Goal: Transaction & Acquisition: Purchase product/service

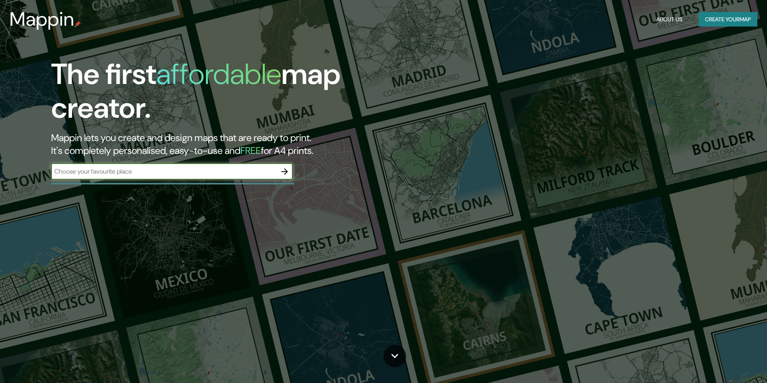
click at [193, 174] on input "text" at bounding box center [163, 171] width 225 height 9
type input "comas"
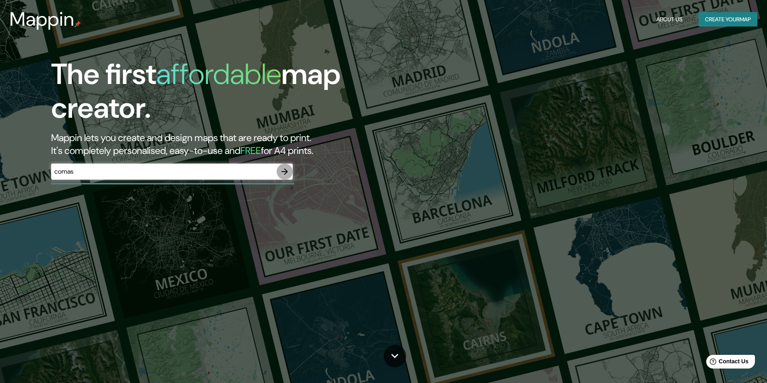
click at [282, 167] on icon "button" at bounding box center [285, 172] width 10 height 10
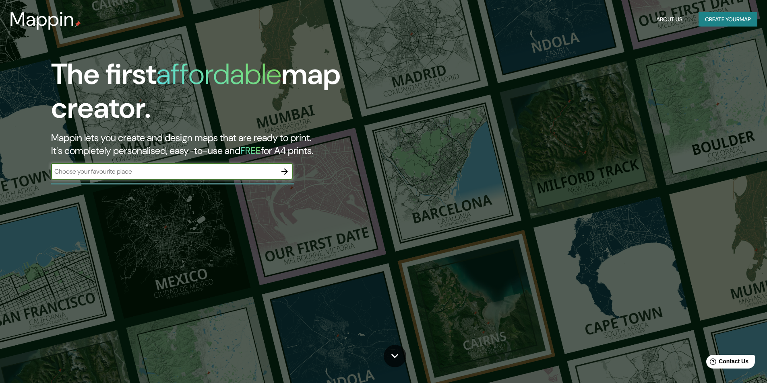
click at [204, 175] on input "text" at bounding box center [163, 171] width 225 height 9
type input "c"
type input "comas"
click at [279, 171] on button "button" at bounding box center [284, 172] width 16 height 16
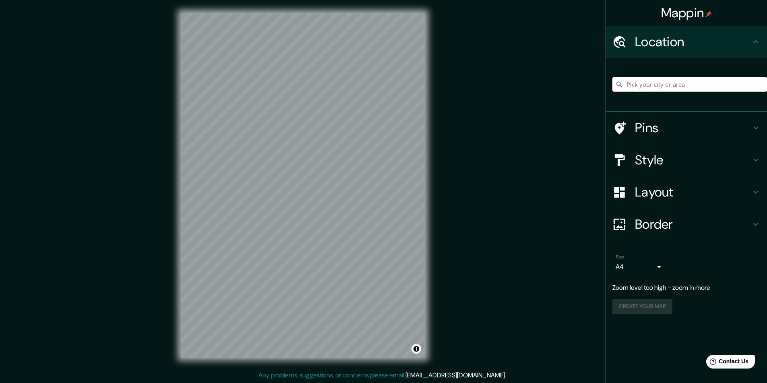
click at [675, 90] on input "Pick your city or area" at bounding box center [689, 84] width 155 height 14
click at [237, 370] on div "© Mapbox © OpenStreetMap Improve this map" at bounding box center [303, 185] width 270 height 371
click at [663, 80] on input "Comas, [GEOGRAPHIC_DATA], [GEOGRAPHIC_DATA], [GEOGRAPHIC_DATA]" at bounding box center [689, 84] width 155 height 14
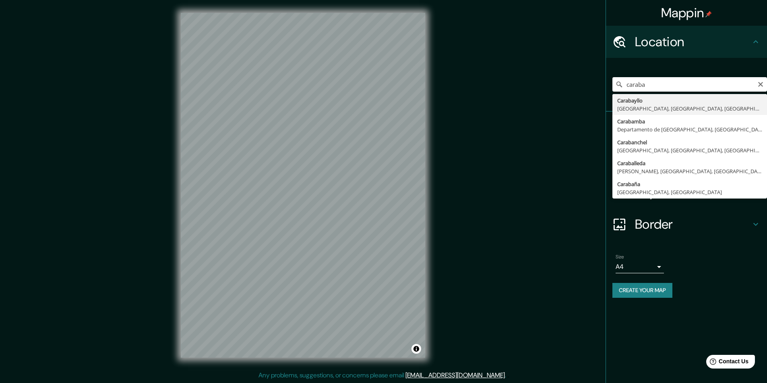
type input "Carabayllo, Lima, Provincia de Lima, Perú"
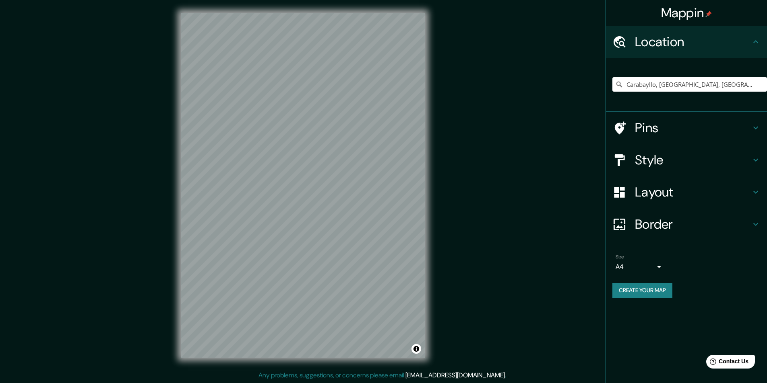
click at [635, 267] on body "Mappin Location Carabayllo, Lima, Provincia de Lima, Perú Pins Style Layout Bor…" at bounding box center [383, 191] width 767 height 383
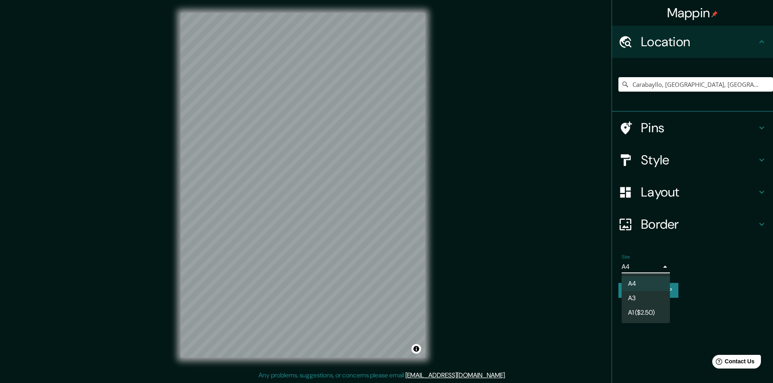
click at [631, 297] on li "A3" at bounding box center [645, 298] width 48 height 14
type input "a4"
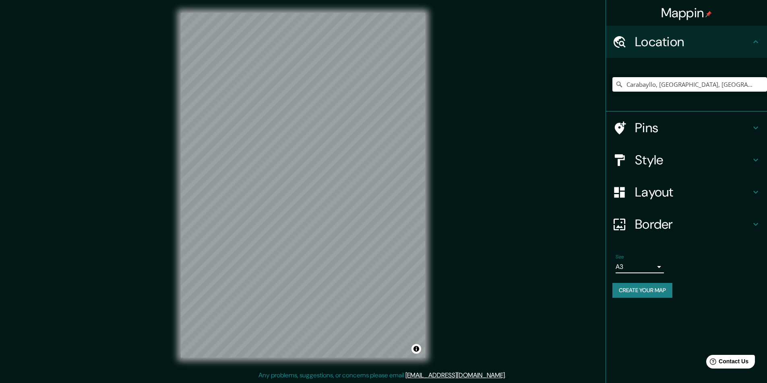
click at [625, 266] on body "Mappin Location Carabayllo, Lima, Provincia de Lima, Perú Pins Style Layout Bor…" at bounding box center [383, 191] width 767 height 383
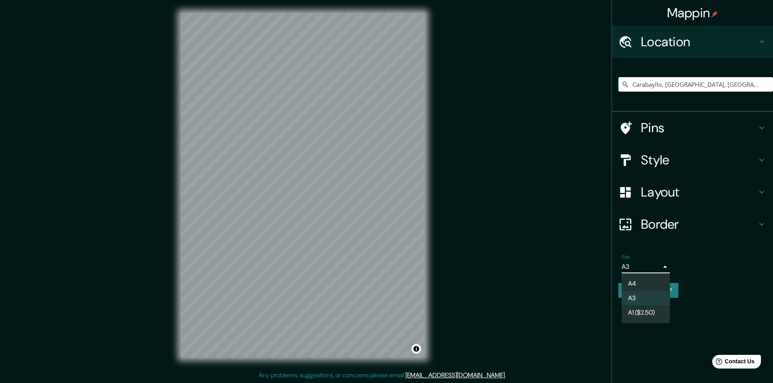
click at [629, 266] on div at bounding box center [386, 191] width 773 height 383
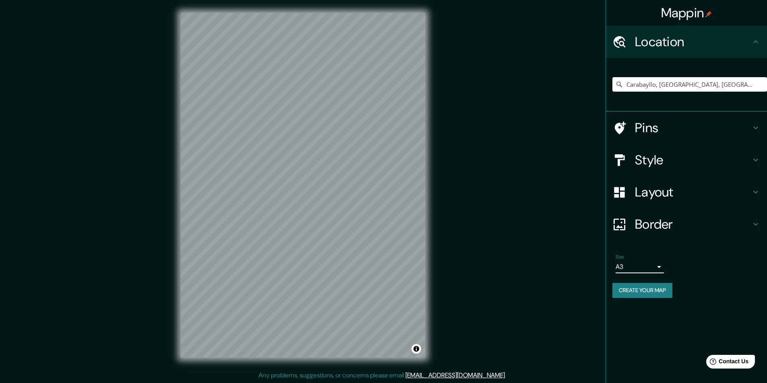
click at [645, 290] on button "Create your map" at bounding box center [642, 290] width 60 height 15
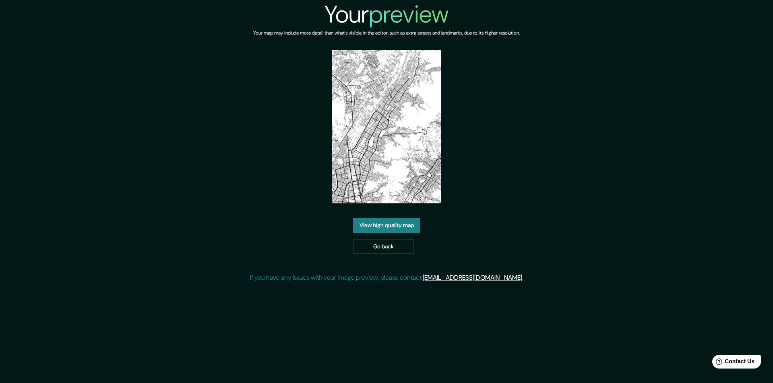
click at [404, 226] on link "View high quality map" at bounding box center [386, 225] width 67 height 15
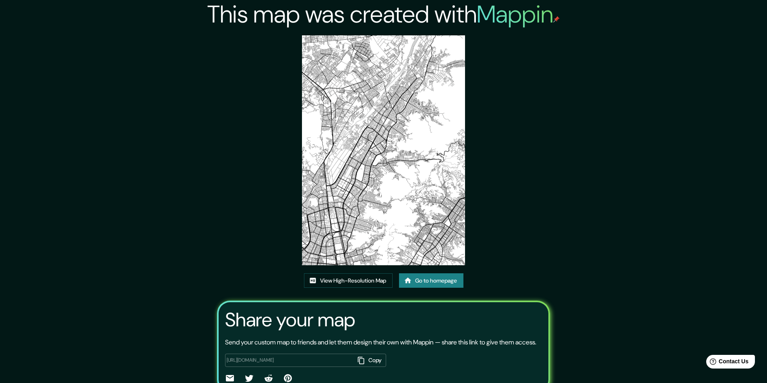
click at [377, 182] on img at bounding box center [383, 150] width 163 height 230
click at [368, 282] on link "View High-Resolution Map" at bounding box center [348, 281] width 89 height 15
click at [437, 283] on link "Go to homepage" at bounding box center [431, 281] width 64 height 15
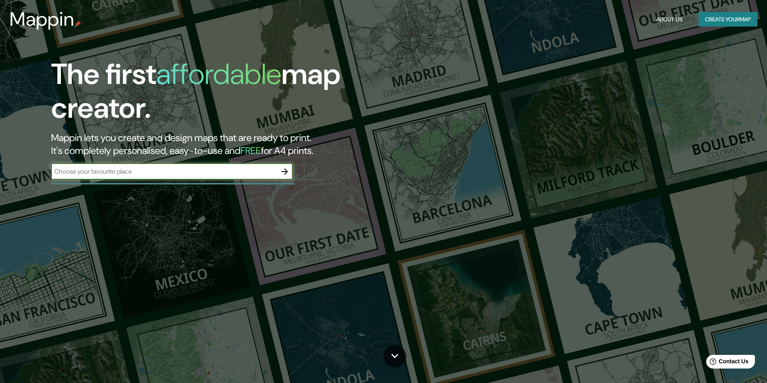
click at [212, 172] on input "text" at bounding box center [163, 171] width 225 height 9
type input "comas"
click at [277, 170] on button "button" at bounding box center [284, 172] width 16 height 16
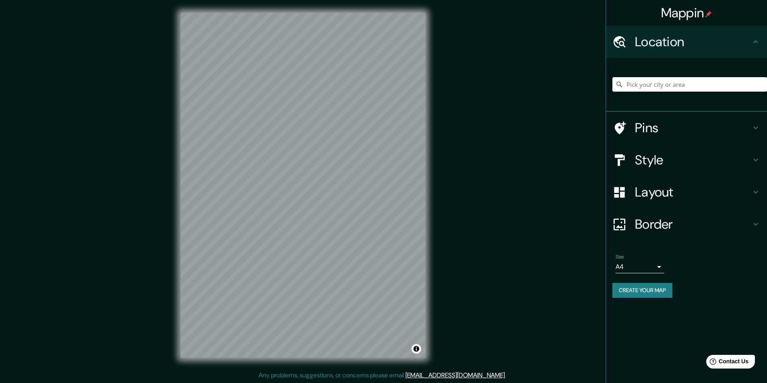
click at [660, 86] on input "Pick your city or area" at bounding box center [689, 84] width 155 height 14
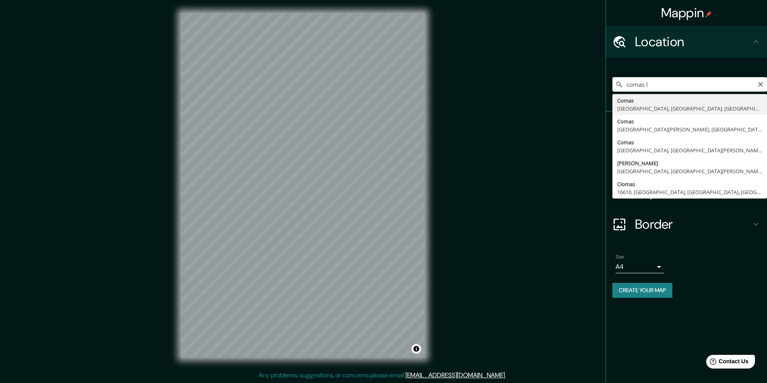
type input "Comas, [GEOGRAPHIC_DATA], [GEOGRAPHIC_DATA], [GEOGRAPHIC_DATA]"
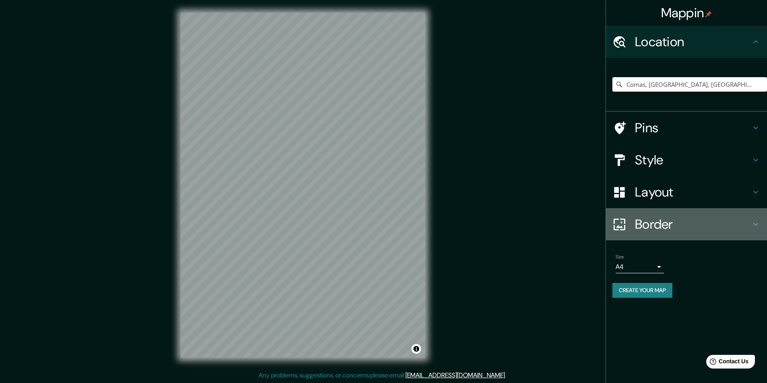
click at [734, 229] on h4 "Border" at bounding box center [693, 224] width 116 height 16
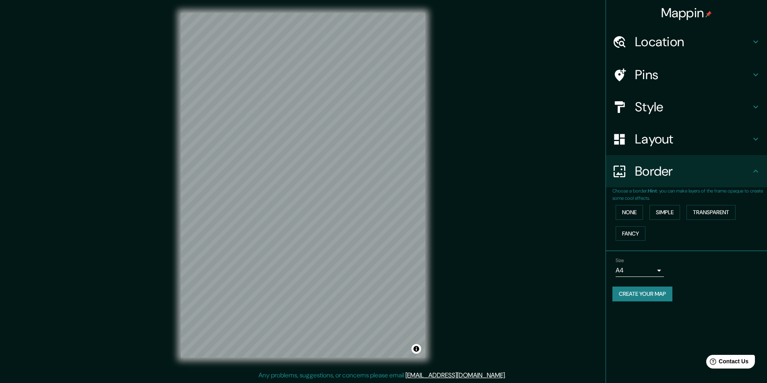
click at [699, 140] on h4 "Layout" at bounding box center [693, 139] width 116 height 16
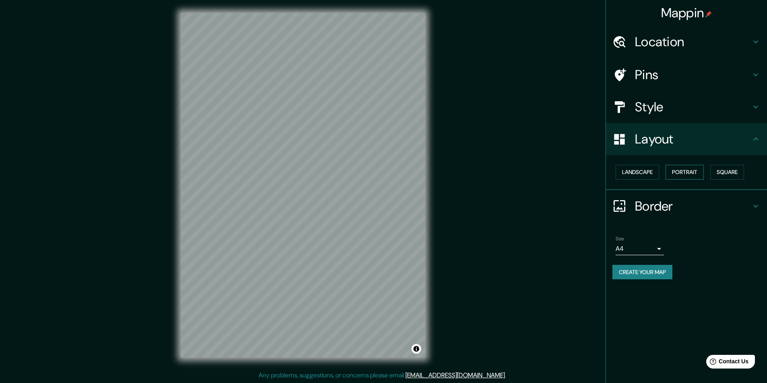
click at [680, 171] on button "Portrait" at bounding box center [684, 172] width 38 height 15
click at [645, 172] on button "Landscape" at bounding box center [636, 172] width 43 height 15
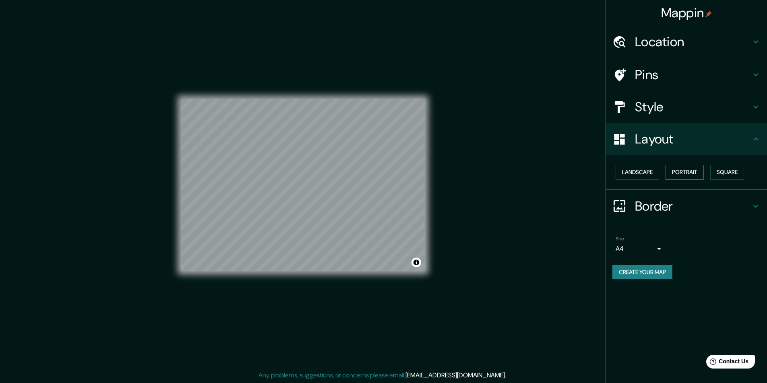
click at [684, 170] on button "Portrait" at bounding box center [684, 172] width 38 height 15
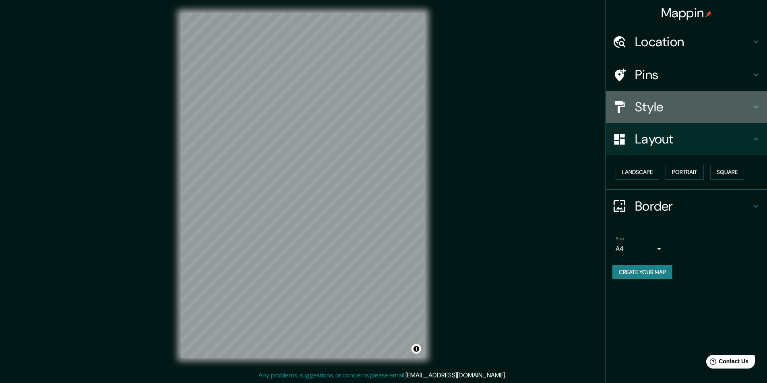
click at [677, 107] on h4 "Style" at bounding box center [693, 107] width 116 height 16
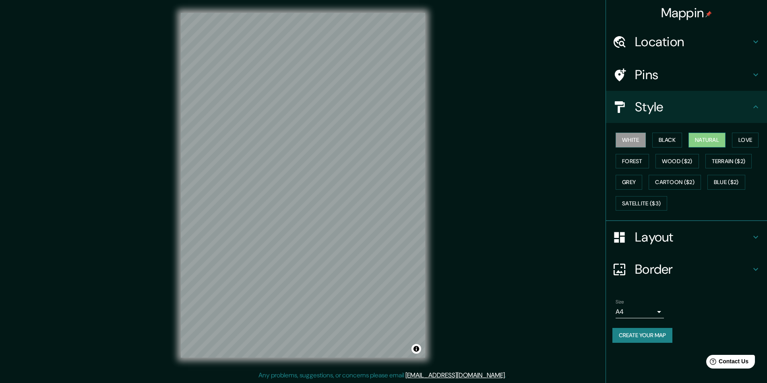
click at [717, 141] on button "Natural" at bounding box center [706, 140] width 37 height 15
click at [751, 141] on button "Love" at bounding box center [745, 140] width 27 height 15
click at [637, 162] on button "Forest" at bounding box center [631, 161] width 33 height 15
click at [672, 163] on button "Wood ($2)" at bounding box center [676, 161] width 43 height 15
click at [704, 137] on button "Natural" at bounding box center [706, 140] width 37 height 15
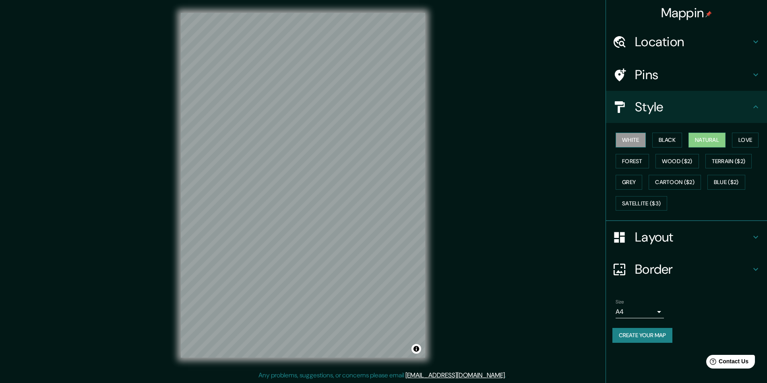
click at [618, 142] on button "White" at bounding box center [630, 140] width 30 height 15
click at [671, 140] on button "Black" at bounding box center [667, 140] width 30 height 15
click at [705, 140] on button "Natural" at bounding box center [706, 140] width 37 height 15
